Goal: Transaction & Acquisition: Purchase product/service

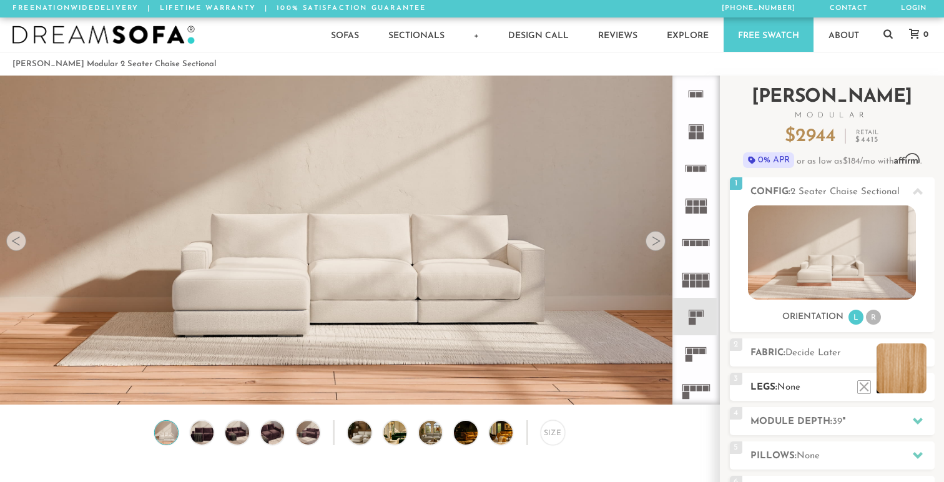
click at [918, 390] on li at bounding box center [902, 369] width 50 height 50
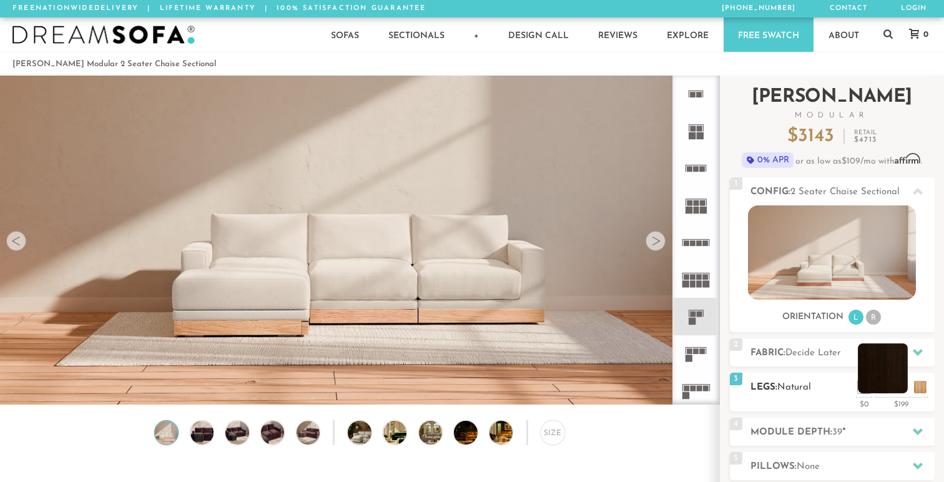
click at [886, 389] on li at bounding box center [883, 369] width 50 height 50
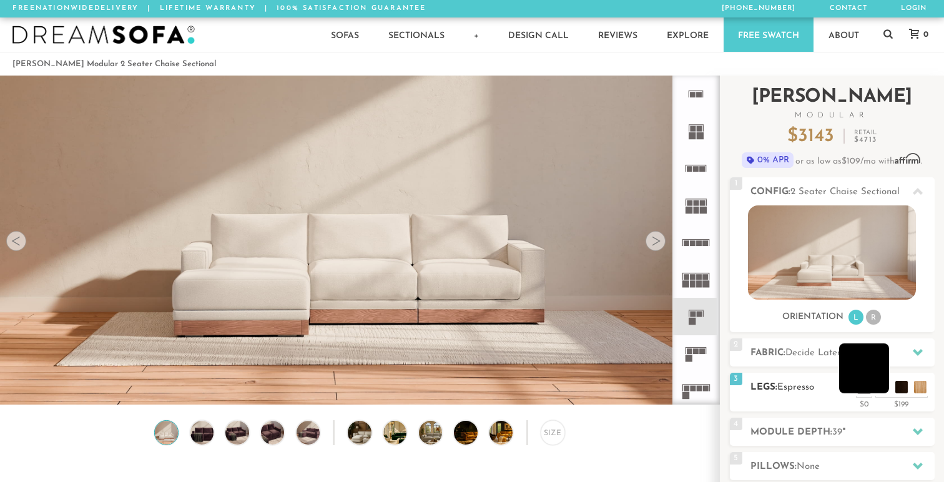
click at [886, 392] on li at bounding box center [864, 369] width 50 height 50
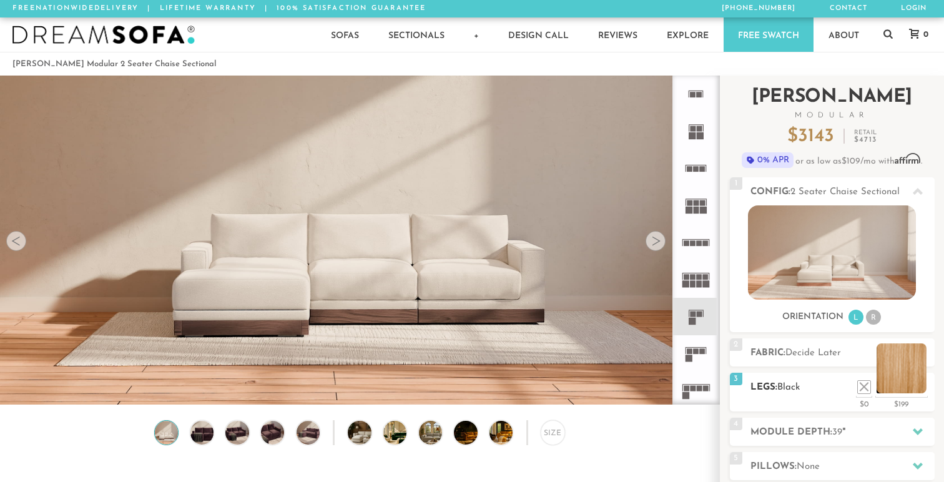
click at [919, 394] on div "3 Legs: Black $0 $199 Nailheads:" at bounding box center [832, 392] width 205 height 39
click at [916, 392] on li at bounding box center [902, 369] width 50 height 50
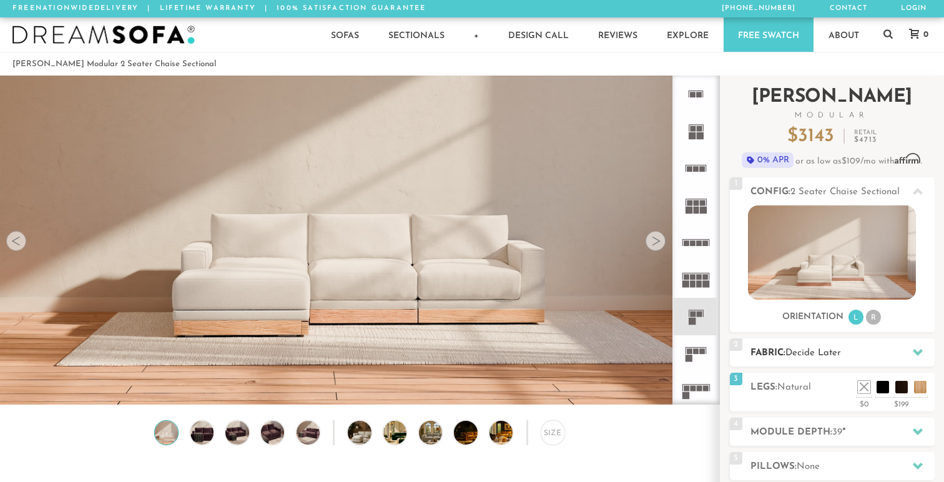
click at [807, 359] on h2 "Fabric: Decide Later" at bounding box center [843, 353] width 184 height 14
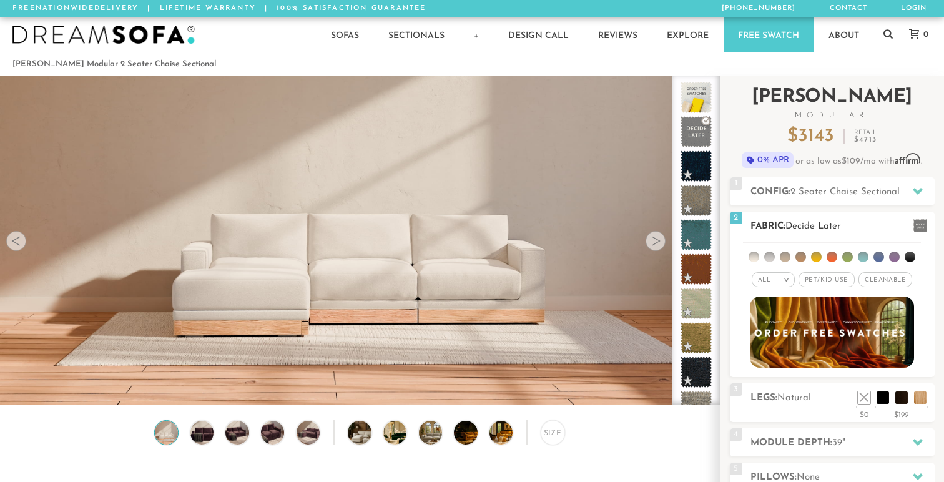
click at [826, 332] on img at bounding box center [832, 332] width 181 height 79
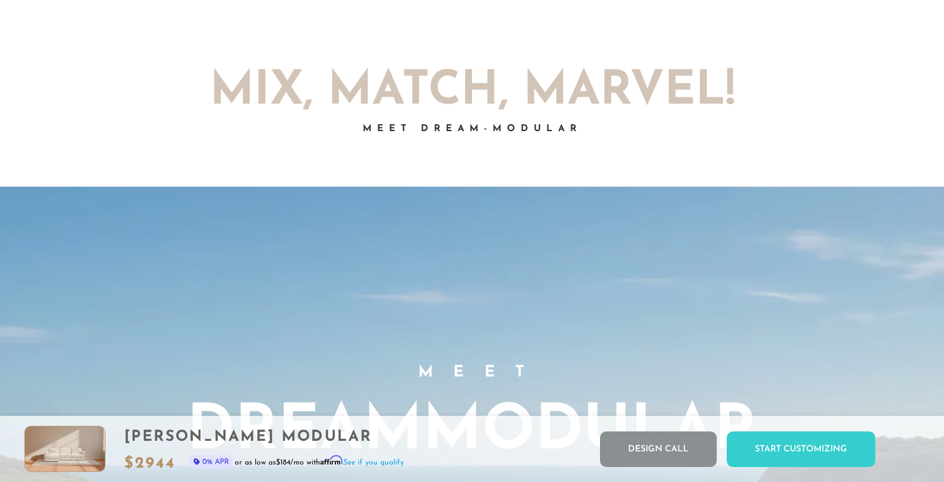
scroll to position [564, 0]
